Goal: Obtain resource: Download file/media

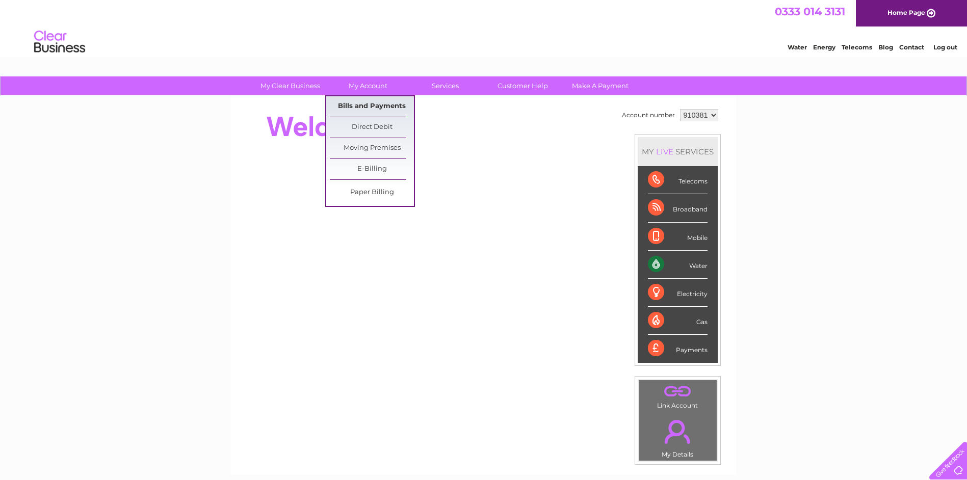
click at [357, 105] on link "Bills and Payments" at bounding box center [372, 106] width 84 height 20
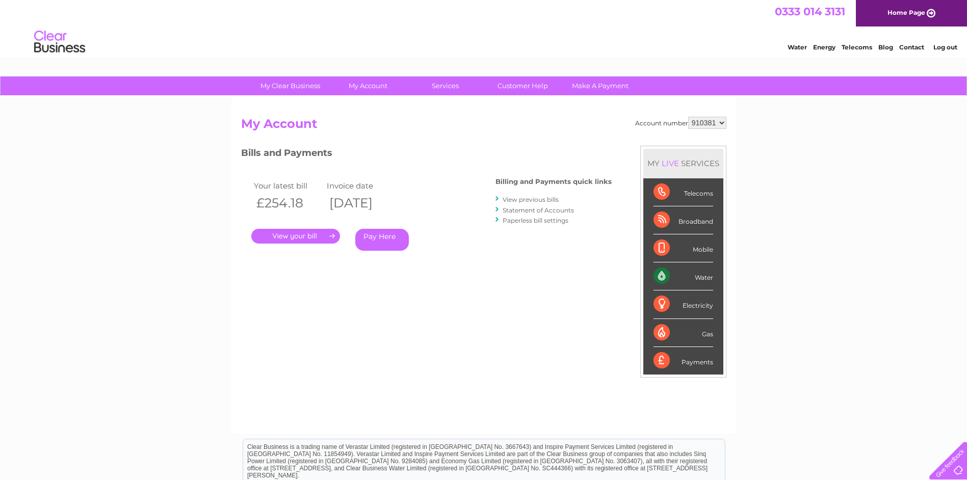
click at [309, 235] on link "." at bounding box center [295, 236] width 89 height 15
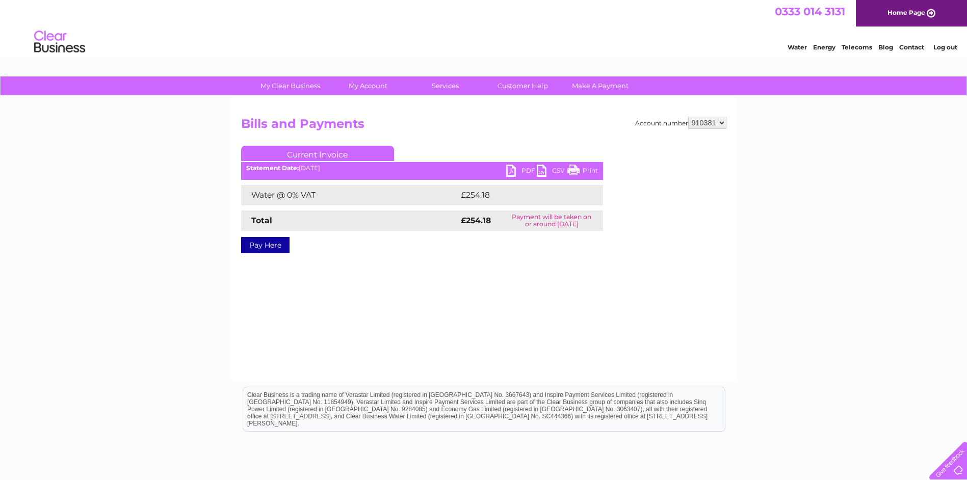
click at [513, 171] on link "PDF" at bounding box center [521, 172] width 31 height 15
click at [721, 122] on select "910381 910384" at bounding box center [707, 123] width 38 height 12
select select "910384"
click at [688, 117] on select "910381 910384" at bounding box center [707, 123] width 38 height 12
click at [521, 167] on link "PDF" at bounding box center [521, 172] width 31 height 15
